Goal: Ask a question

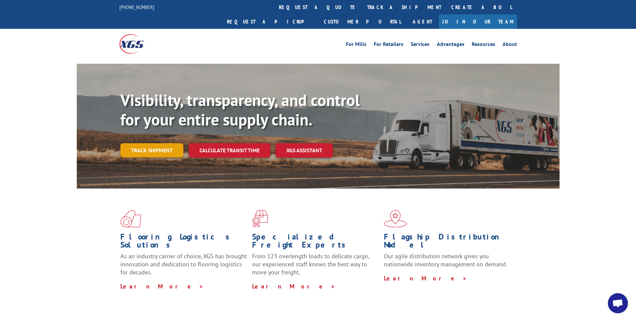
click at [160, 143] on link "Track shipment" at bounding box center [151, 150] width 63 height 14
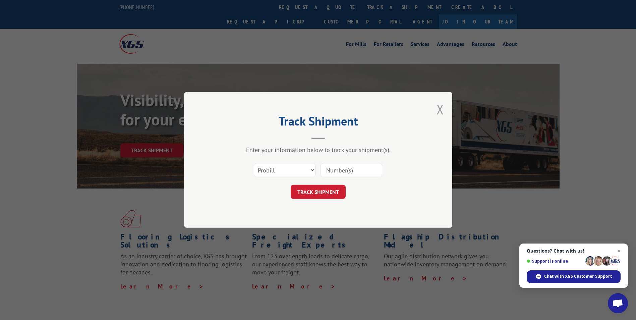
click at [438, 110] on button "Close modal" at bounding box center [439, 109] width 7 height 18
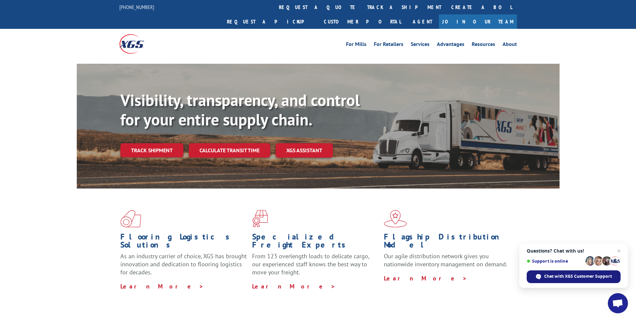
click at [575, 275] on span "Chat with XGS Customer Support" at bounding box center [578, 276] width 68 height 6
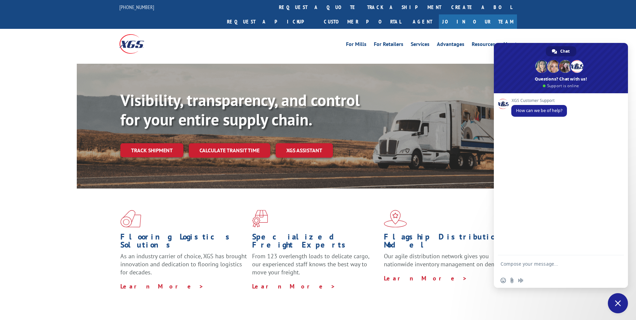
click at [531, 262] on textarea "Compose your message..." at bounding box center [553, 267] width 106 height 12
type textarea "Hi!"
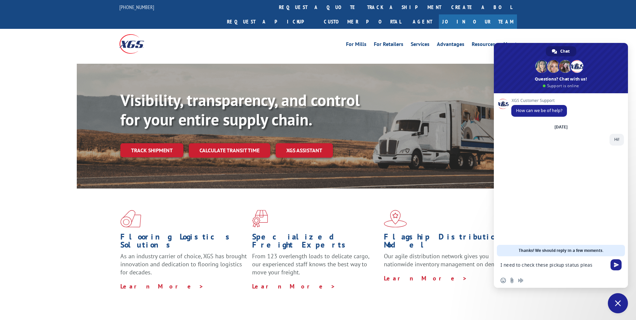
type textarea "I need to check these pickup status please"
paste textarea "-BG1010707825 -BG1010711225 -BG1010720525 -BG1010728025 -BG1010742025 -BG101081…"
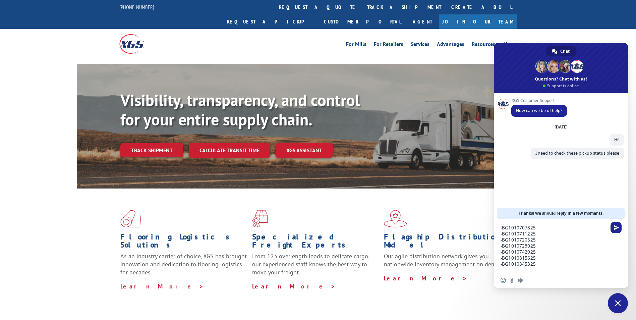
type textarea "-BG1010707825 -BG1010711225 -BG1010720525 -BG1010728025 -BG1010742025 -BG101081…"
click at [617, 227] on span "Send" at bounding box center [615, 227] width 5 height 5
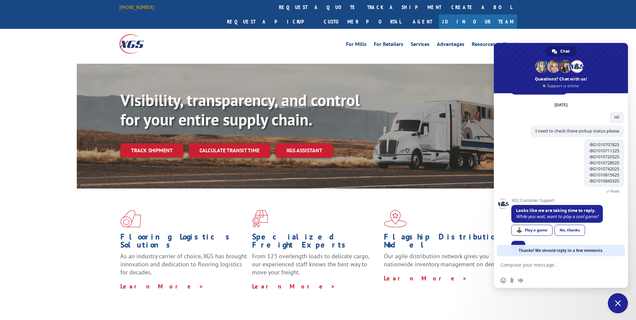
scroll to position [35, 0]
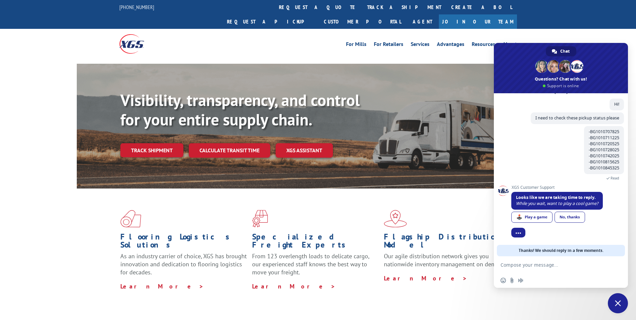
click at [562, 218] on div "No, thanks" at bounding box center [569, 216] width 30 height 11
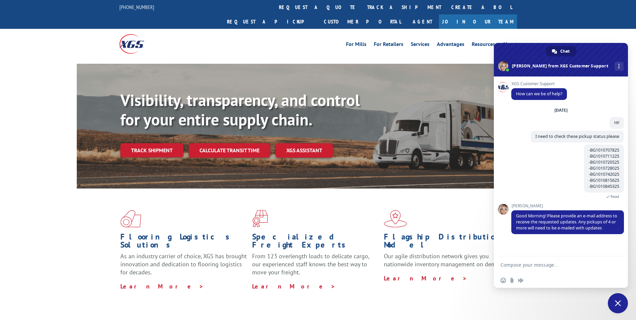
scroll to position [0, 0]
click at [541, 264] on textarea "Compose your message..." at bounding box center [553, 265] width 106 height 6
type textarea "[EMAIL_ADDRESS][DOMAIN_NAME]"
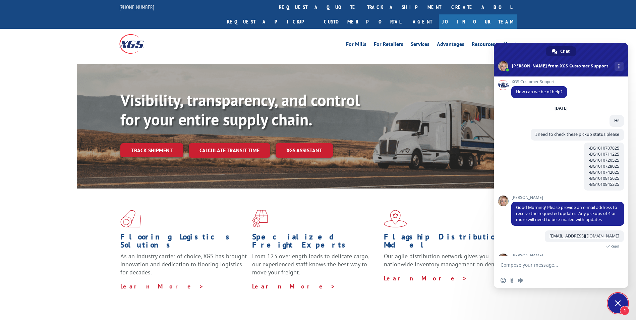
scroll to position [31, 0]
